Goal: Navigation & Orientation: Find specific page/section

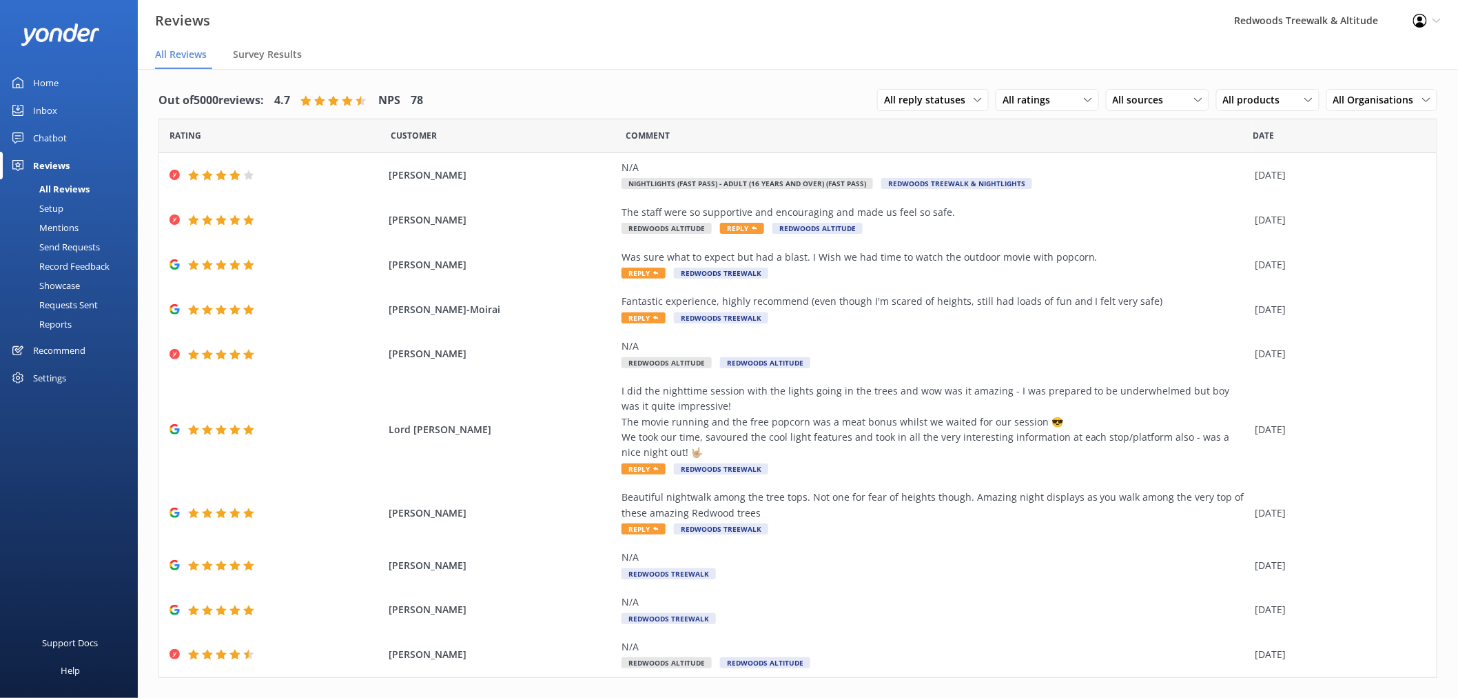
click at [63, 109] on link "Inbox" at bounding box center [69, 110] width 138 height 28
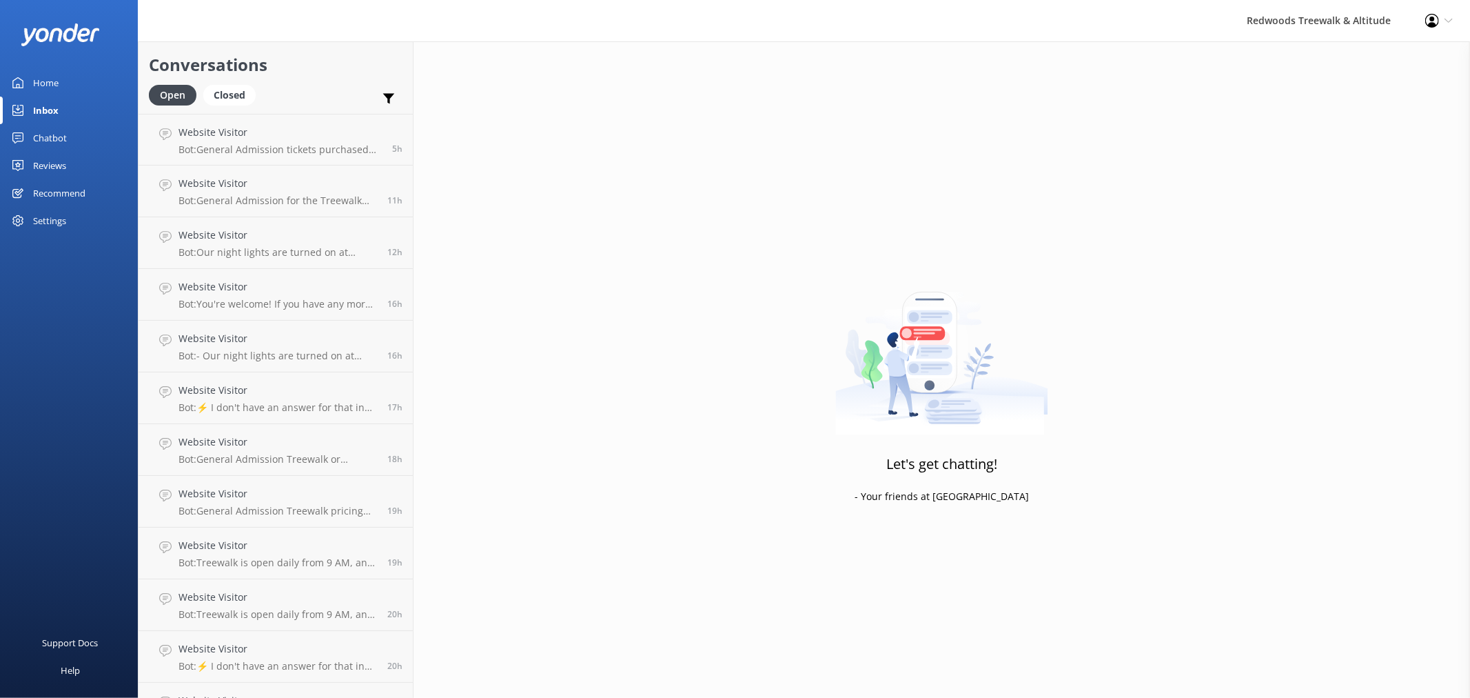
click at [37, 80] on div "Home" at bounding box center [46, 83] width 26 height 28
